Goal: Task Accomplishment & Management: Manage account settings

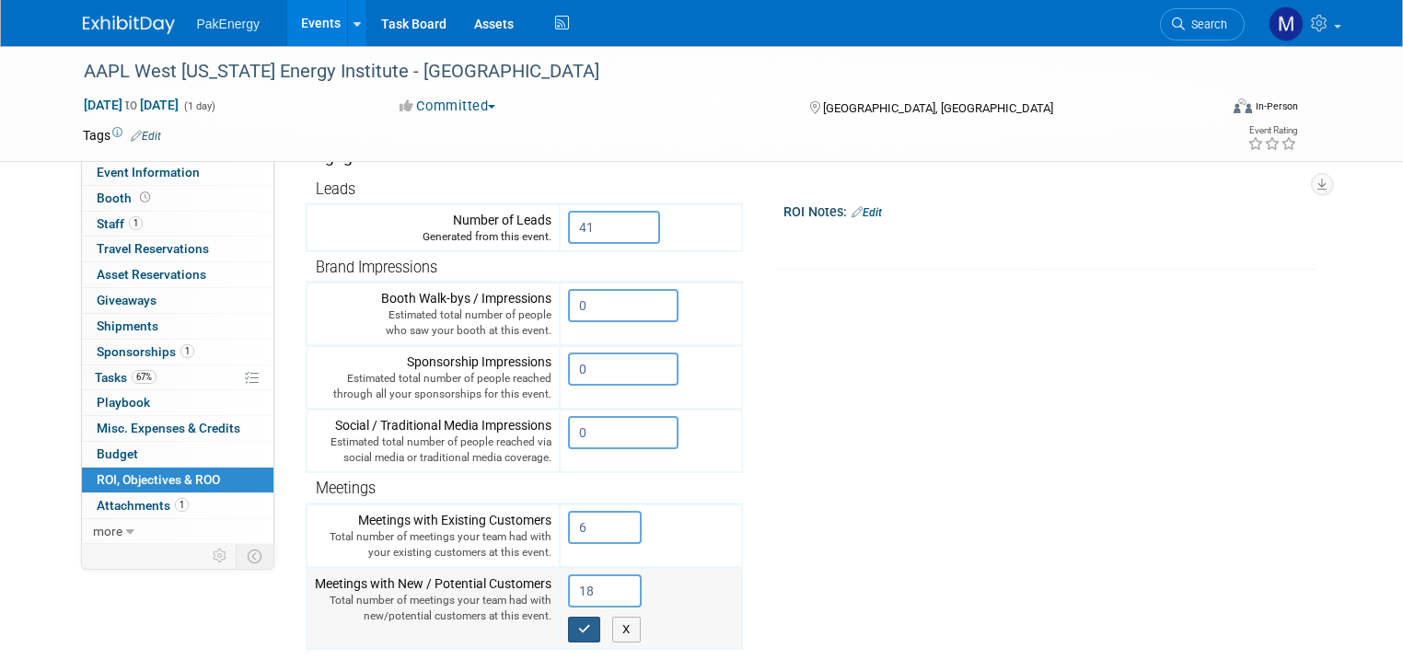
type input "18"
click at [578, 623] on icon "button" at bounding box center [584, 629] width 13 height 12
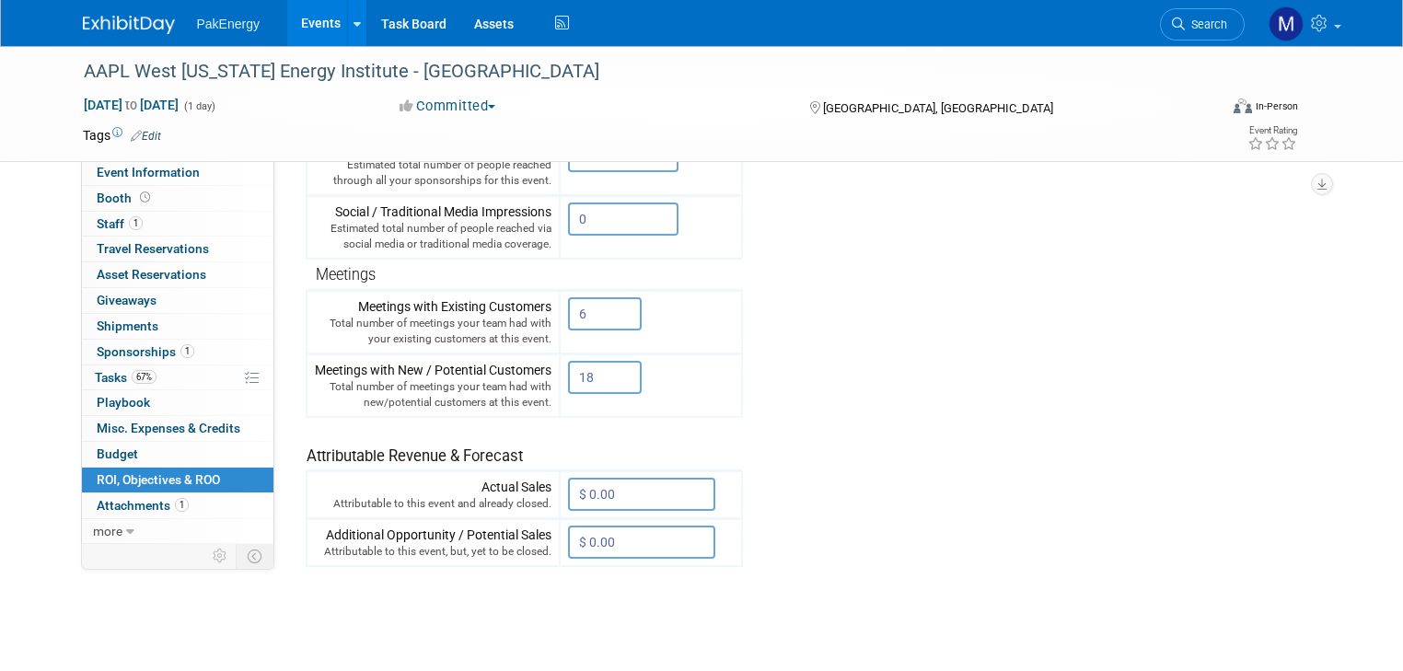
scroll to position [468, 0]
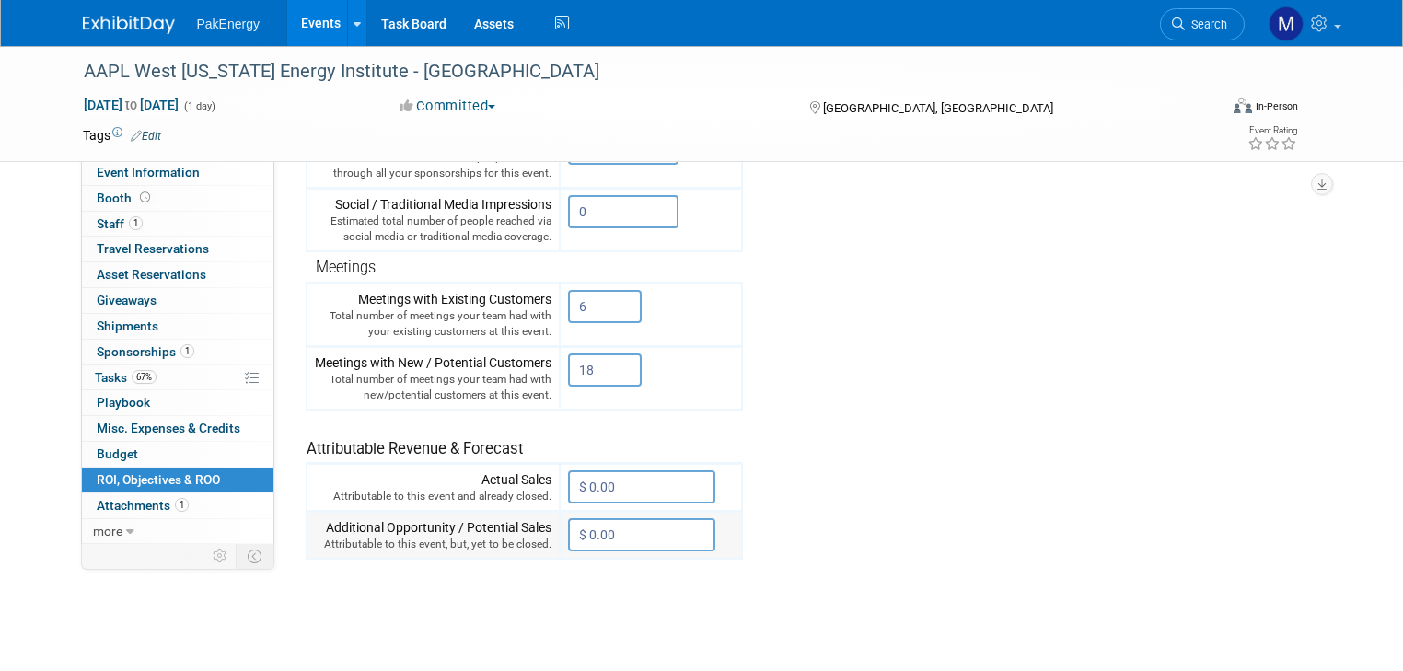
click at [622, 528] on input "$ 0.00" at bounding box center [641, 534] width 147 height 33
type input "$ 15,000.00"
click at [568, 561] on button "button" at bounding box center [584, 574] width 33 height 26
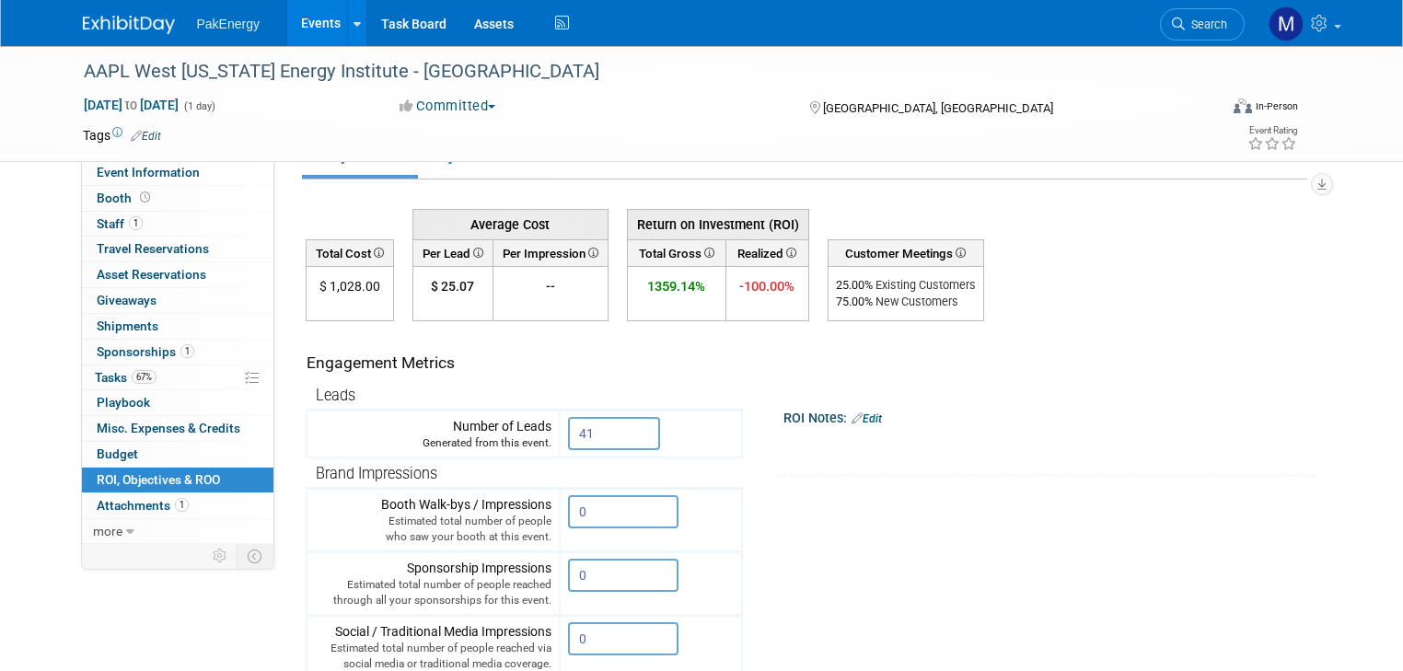
scroll to position [0, 0]
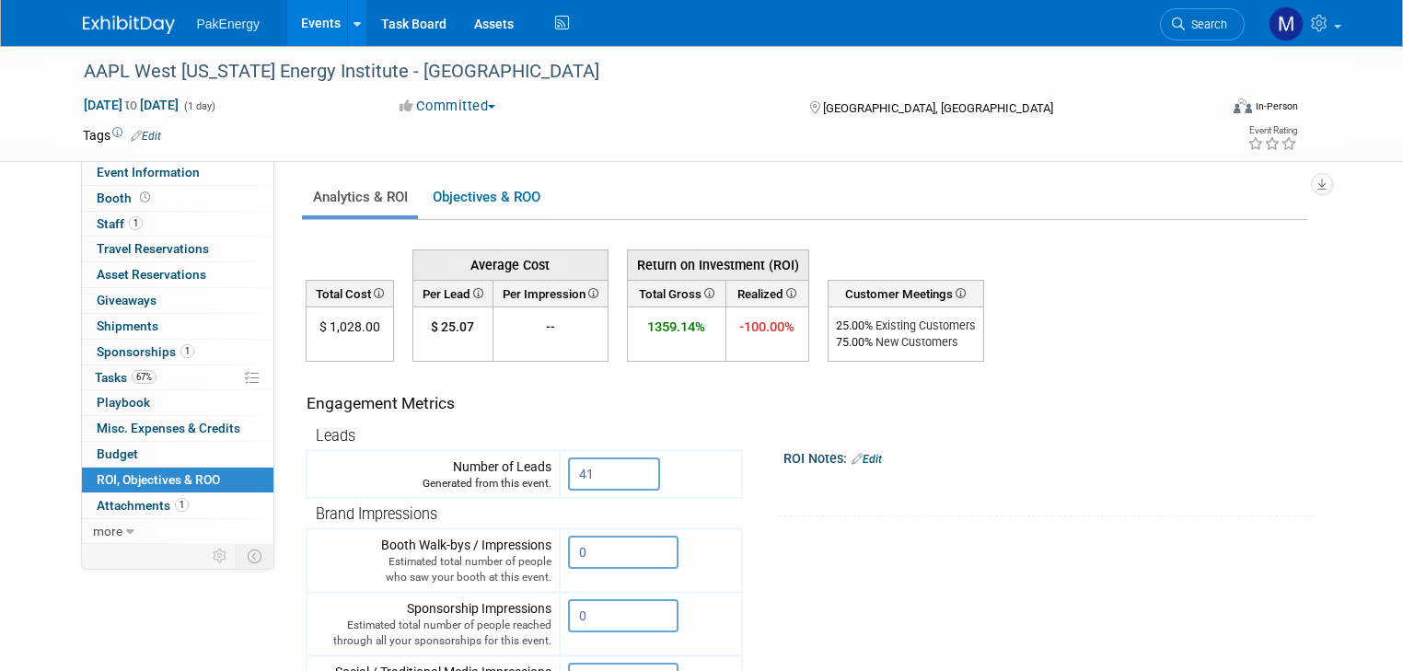
click at [854, 455] on link "Edit" at bounding box center [867, 459] width 30 height 13
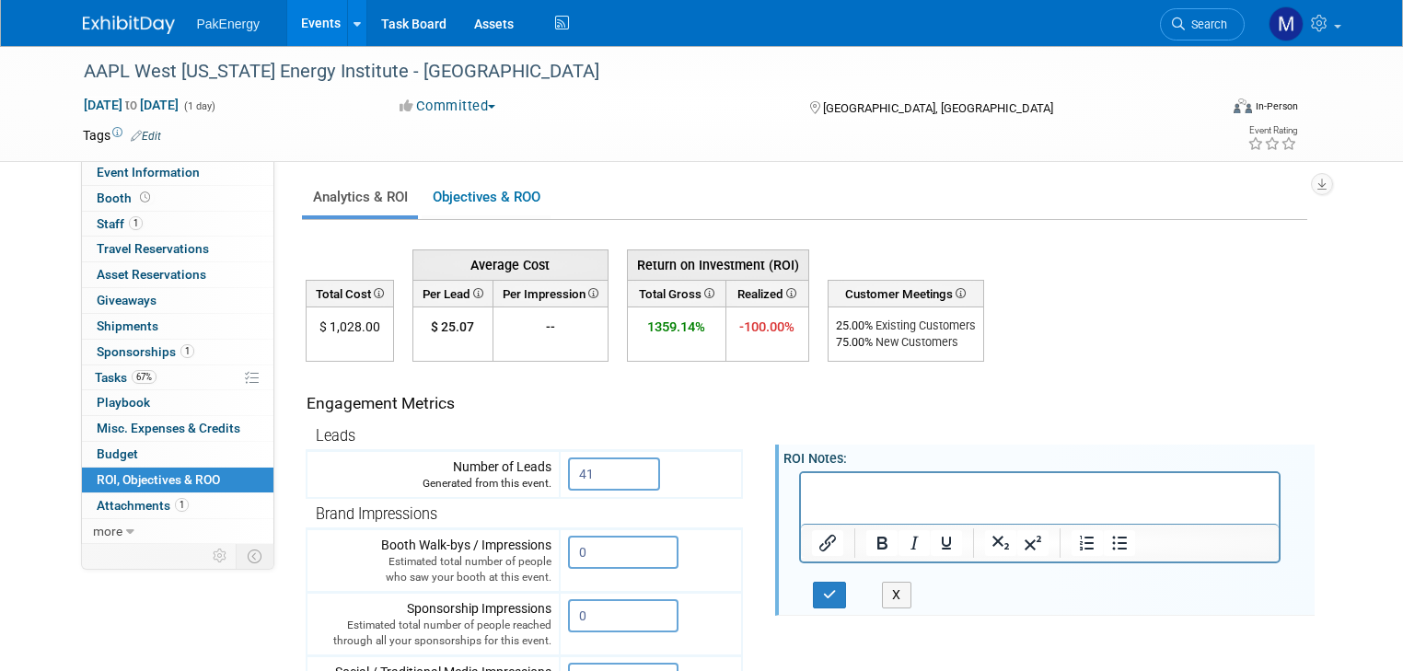
click at [911, 488] on p "Rich Text Area. Press ALT-0 for help." at bounding box center [1040, 489] width 458 height 18
drag, startPoint x: 957, startPoint y: 487, endPoint x: 990, endPoint y: 492, distance: 32.5
click at [990, 492] on p "[PERSON_NAME] attended the [DATE] AAPL West [US_STATE] Energy Institute in [GEO…" at bounding box center [1040, 498] width 458 height 37
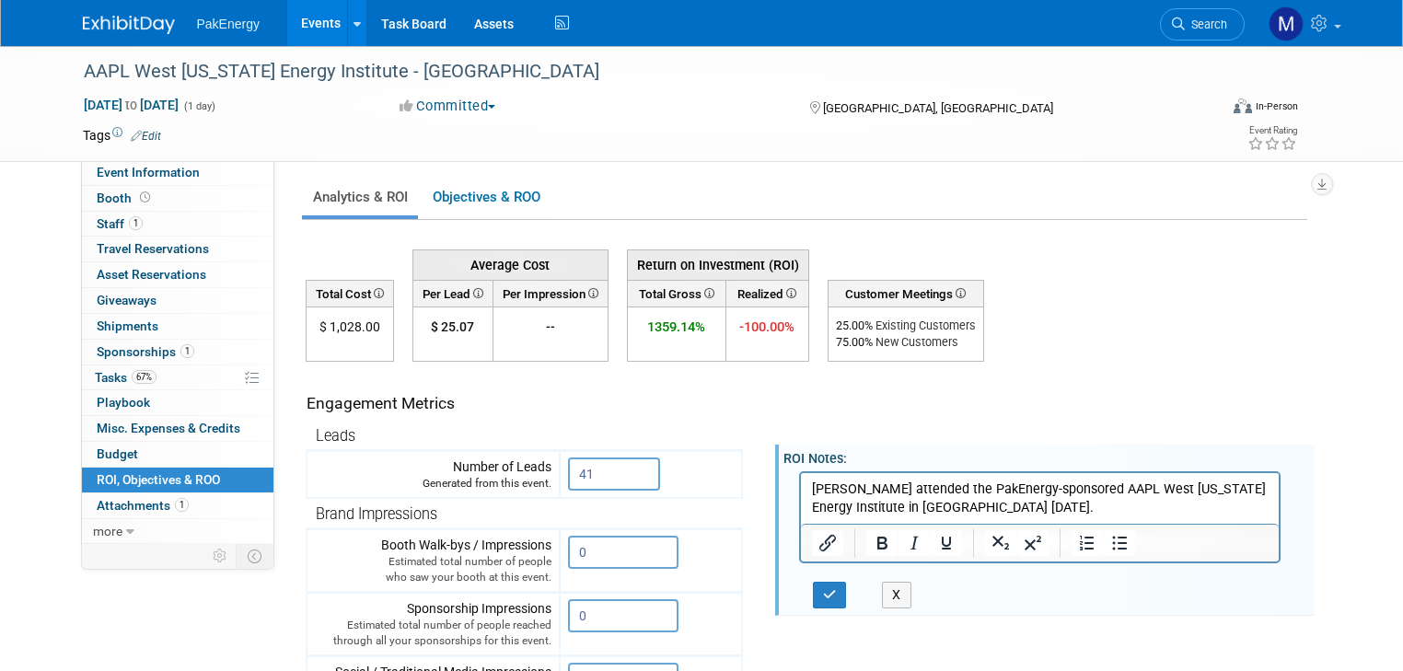
click at [911, 509] on p "[PERSON_NAME] attended the PakEnergy-sponsored AAPL West [US_STATE] Energy Inst…" at bounding box center [1040, 498] width 458 height 37
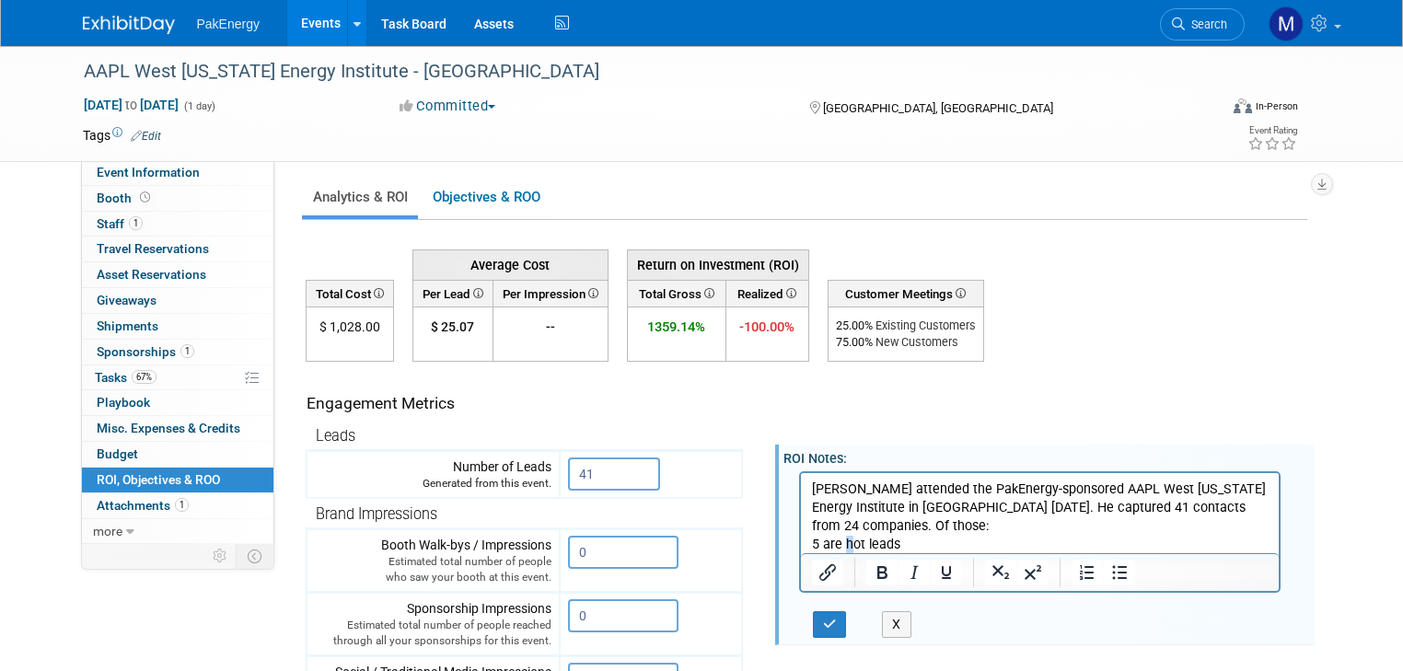
click at [848, 535] on p "5 are hot leads" at bounding box center [1040, 544] width 458 height 18
click at [873, 535] on p "5 are Hot leads" at bounding box center [1040, 544] width 458 height 18
click at [919, 553] on p "6 are Expansion" at bounding box center [1040, 562] width 458 height 18
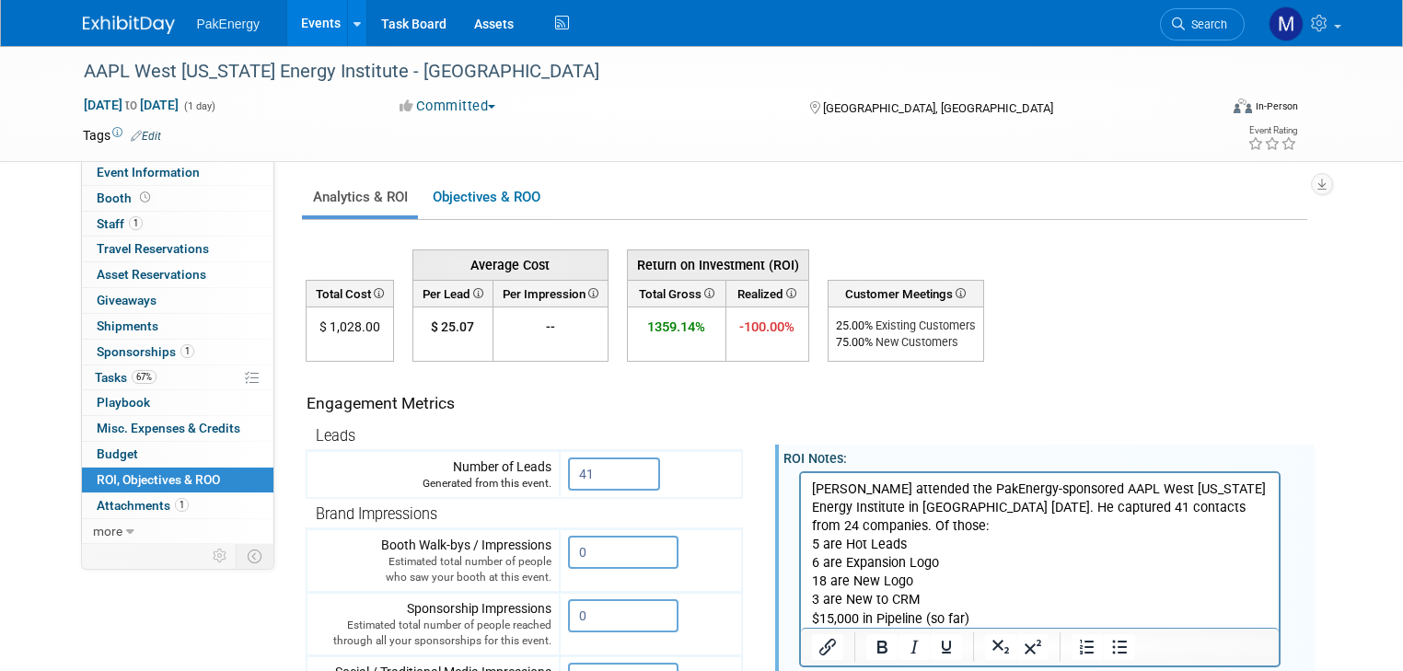
click at [1053, 628] on p "$1,028 spend for cost per lead of $" at bounding box center [1040, 637] width 458 height 18
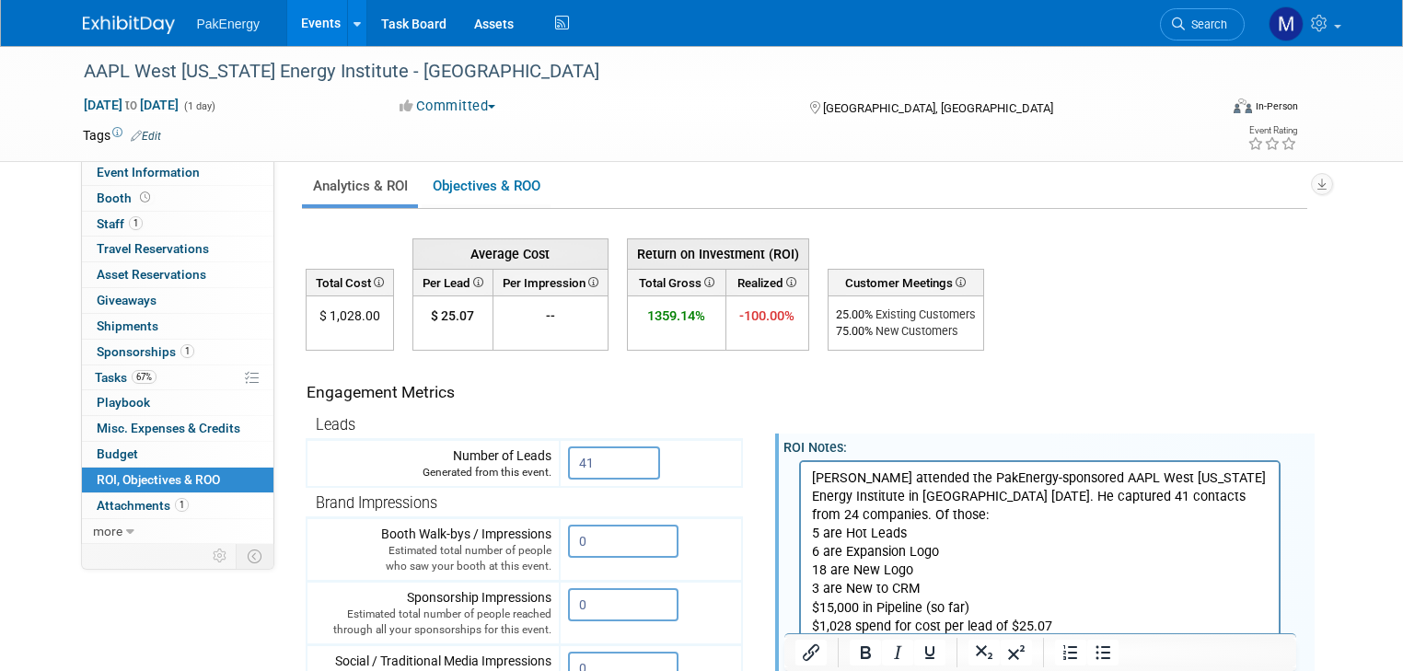
click at [1057, 635] on p "Rich Text Area. Press ALT-0 for help." at bounding box center [1040, 644] width 458 height 18
click at [915, 635] on p "Rich Text Area. Press ALT-0 for help." at bounding box center [1040, 644] width 458 height 18
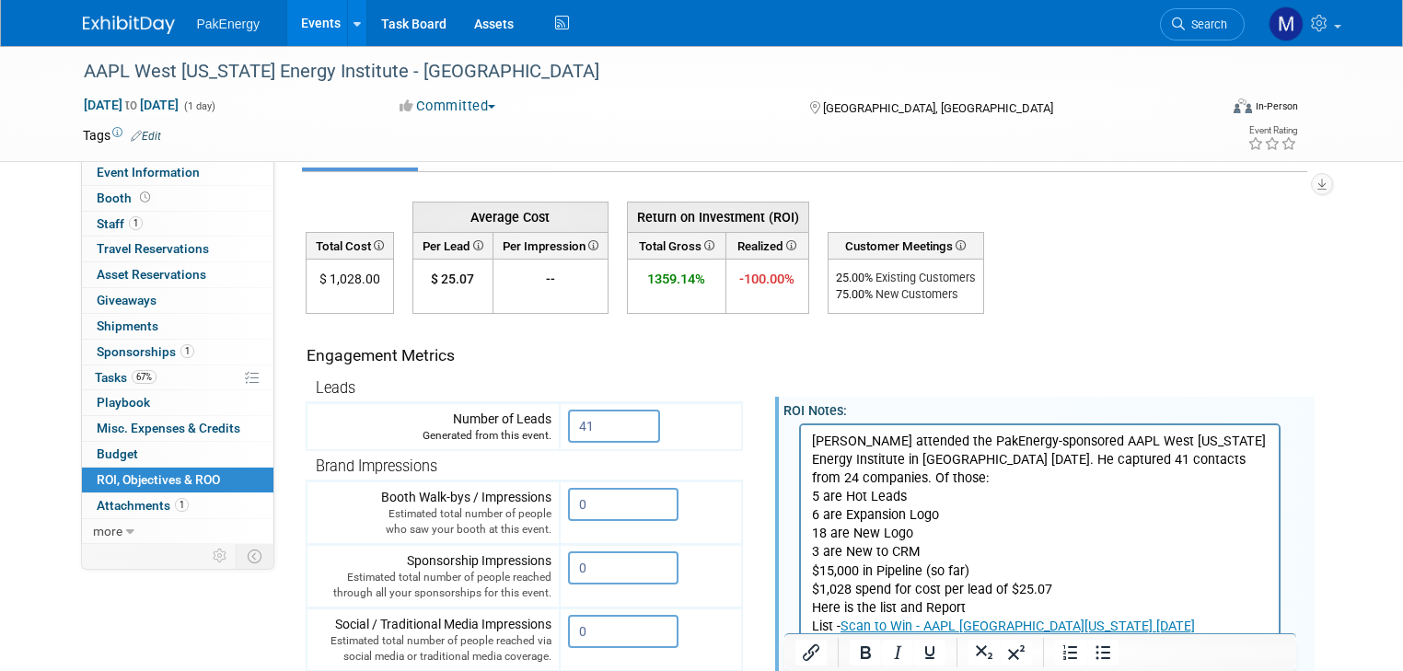
click at [812, 598] on p "Here is the list and Report" at bounding box center [1040, 607] width 458 height 18
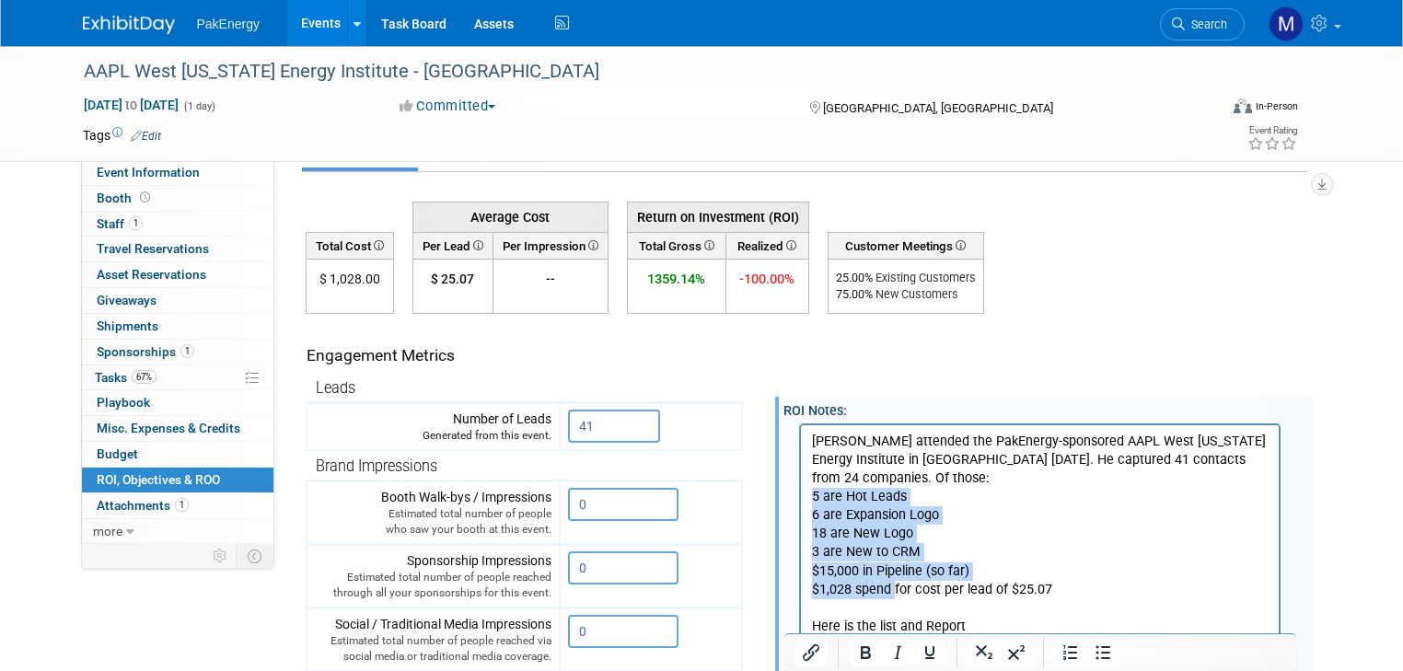
drag, startPoint x: 809, startPoint y: 475, endPoint x: 895, endPoint y: 572, distance: 129.1
click at [895, 572] on body "[PERSON_NAME] attended the PakEnergy-sponsored AAPL West [US_STATE] Energy Inst…" at bounding box center [1039, 561] width 459 height 259
click at [1103, 647] on icon "Bullet list" at bounding box center [1103, 653] width 15 height 14
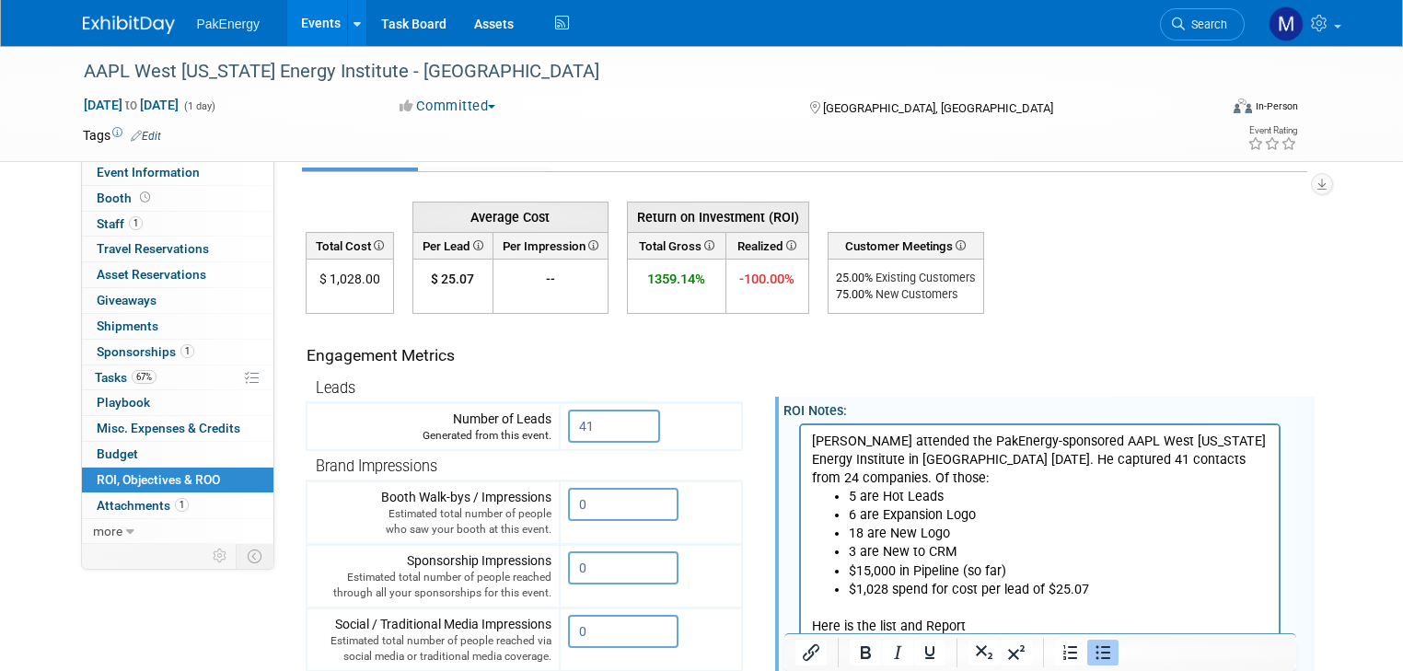
click at [1140, 505] on li "6 are Expansion Logo" at bounding box center [1058, 514] width 421 height 18
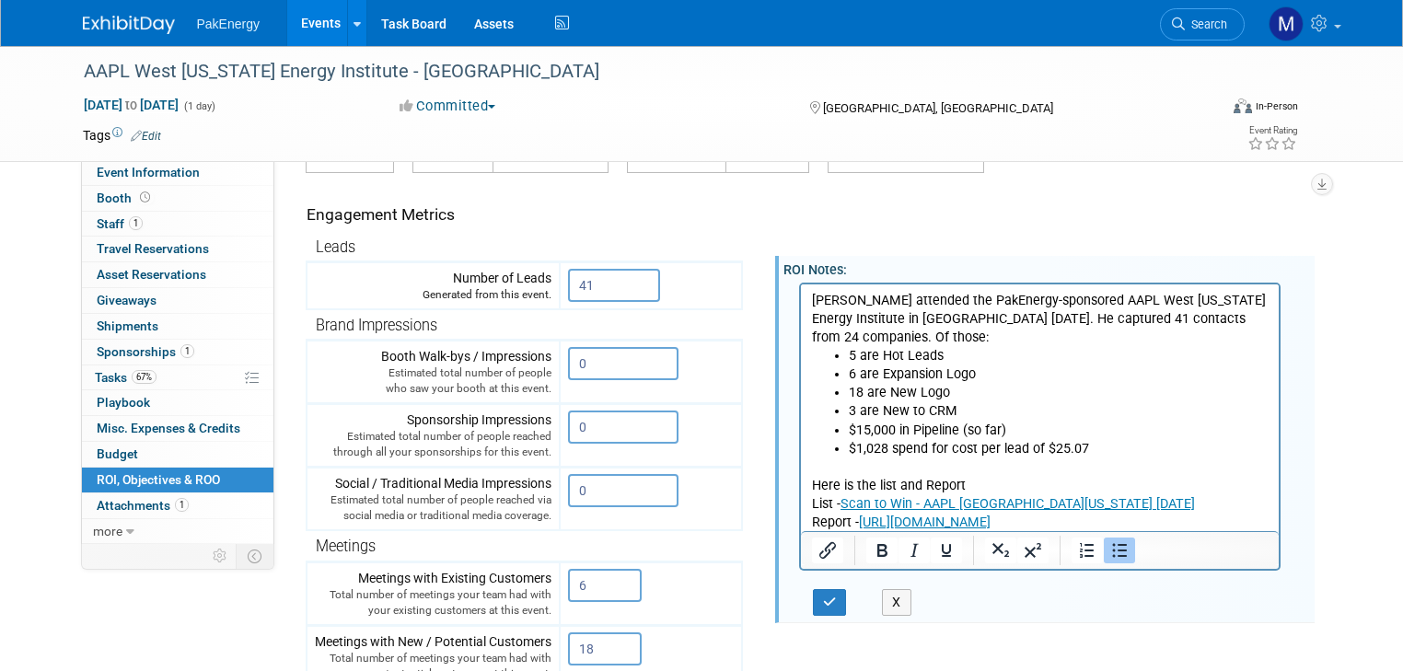
scroll to position [191, 0]
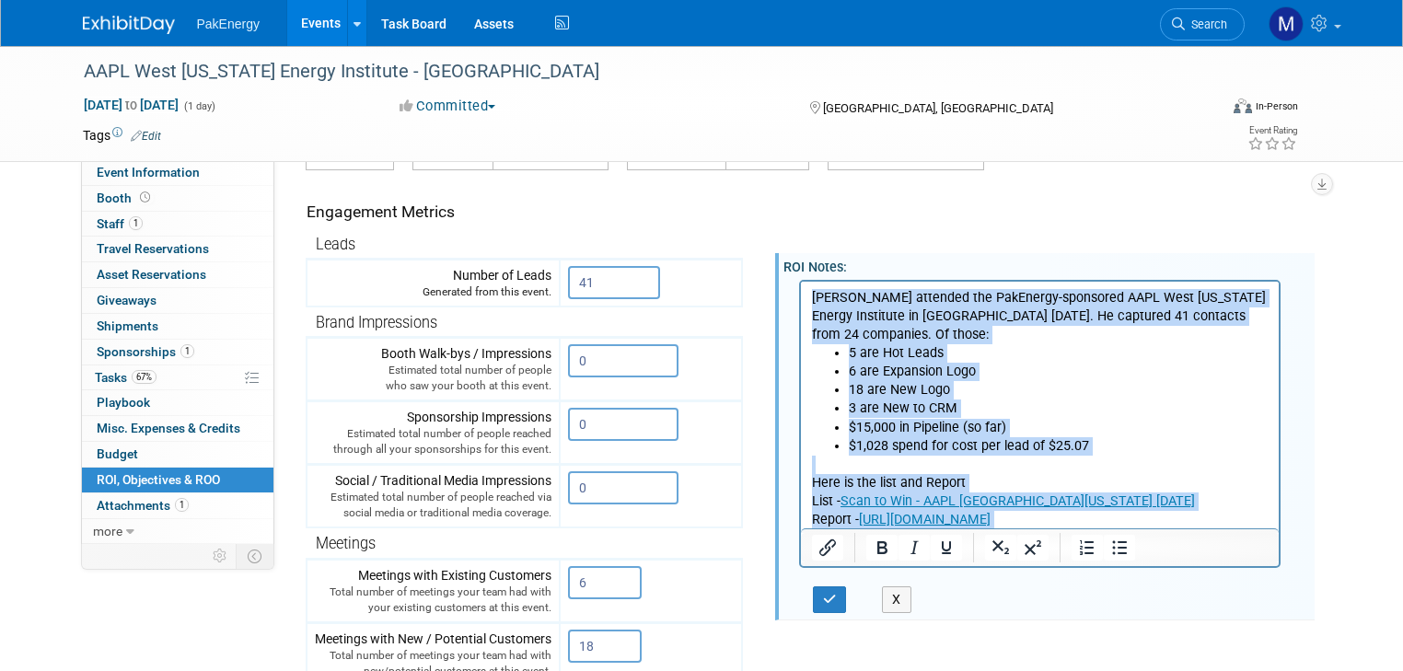
drag, startPoint x: 810, startPoint y: 296, endPoint x: 2130, endPoint y: 795, distance: 1411.3
click at [1279, 516] on html "[PERSON_NAME] attended the PakEnergy-sponsored AAPL West [US_STATE] Energy Inst…" at bounding box center [1039, 414] width 479 height 266
copy body "[PERSON_NAME] attended the PakEnergy-sponsored AAPL West [US_STATE] Energy Inst…"
click at [1164, 436] on li "$1,028 spend for cost per lead of $25.07" at bounding box center [1058, 445] width 421 height 18
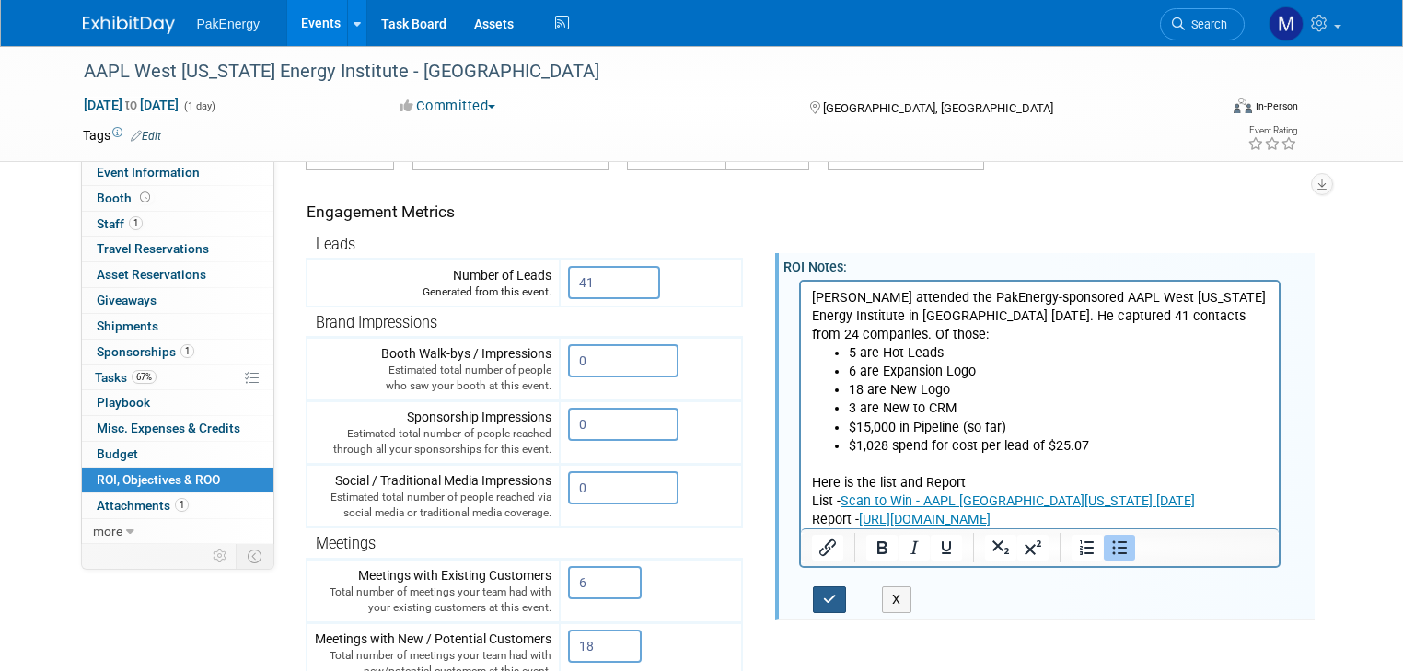
click at [813, 589] on button "button" at bounding box center [830, 599] width 34 height 27
